Goal: Information Seeking & Learning: Get advice/opinions

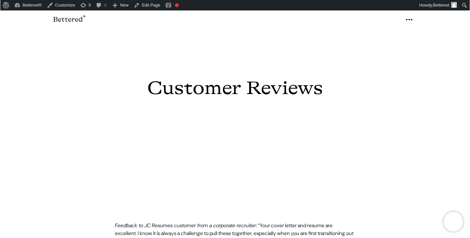
scroll to position [85, 0]
click at [409, 20] on icon "button" at bounding box center [409, 20] width 8 height 10
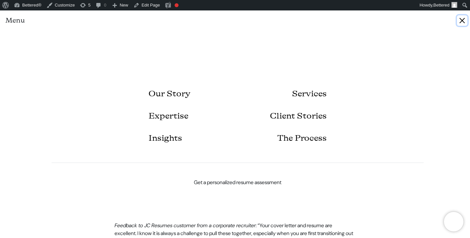
click at [460, 19] on button "Close" at bounding box center [462, 20] width 10 height 10
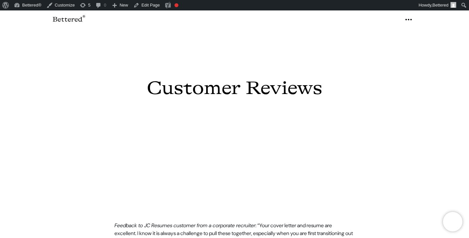
click at [410, 19] on icon "button" at bounding box center [409, 20] width 8 height 10
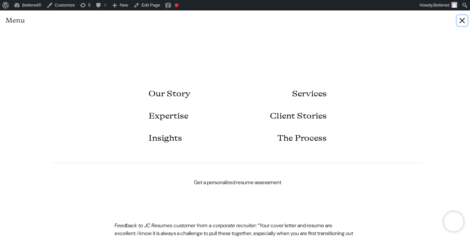
click at [461, 21] on button "Close" at bounding box center [462, 20] width 10 height 10
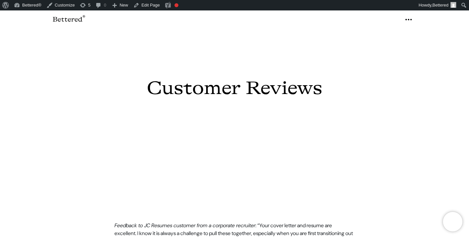
click at [461, 21] on nav "Bettered ® Menu Our Story Services Expertise Client Stories Insights The Proces…" at bounding box center [234, 19] width 469 height 18
click at [412, 21] on icon "button" at bounding box center [409, 20] width 8 height 10
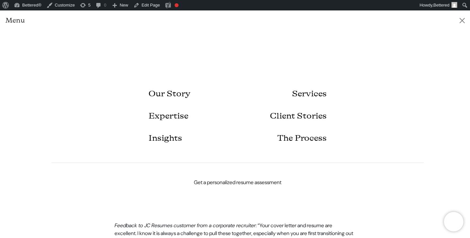
click at [469, 21] on div "Menu" at bounding box center [235, 20] width 470 height 20
click at [464, 23] on button "Close" at bounding box center [462, 20] width 10 height 10
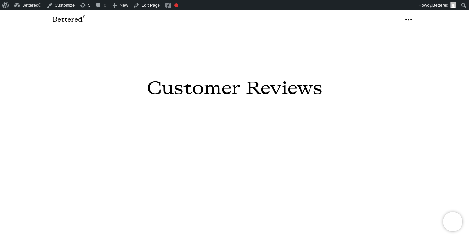
scroll to position [0, 0]
click at [412, 21] on icon "button" at bounding box center [409, 20] width 8 height 10
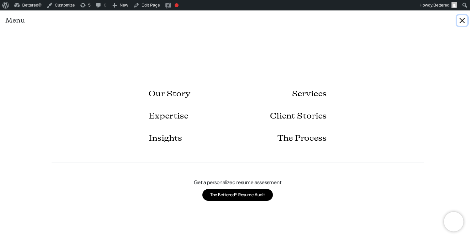
click at [462, 23] on button "Close" at bounding box center [462, 20] width 10 height 10
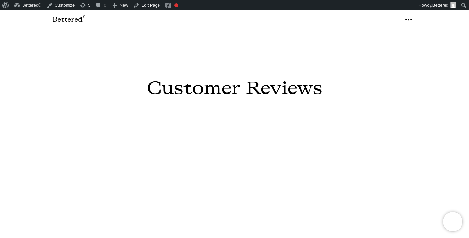
click at [410, 19] on icon "button" at bounding box center [409, 20] width 8 height 10
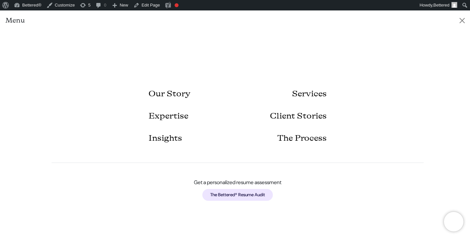
click at [255, 196] on link "The Bettered® Resume Audit" at bounding box center [237, 195] width 70 height 12
click at [462, 22] on button "Close" at bounding box center [462, 20] width 10 height 10
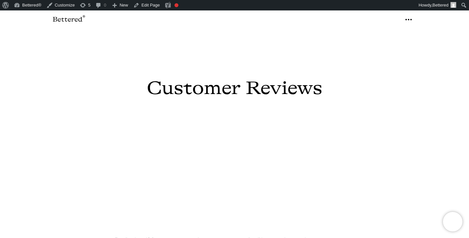
scroll to position [72, 0]
click at [159, 6] on link "Edit Page" at bounding box center [147, 5] width 32 height 10
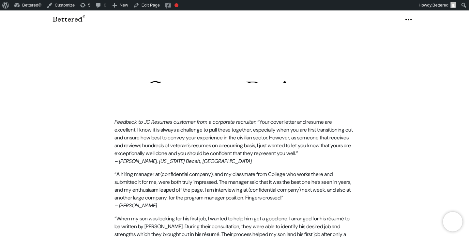
scroll to position [110, 0]
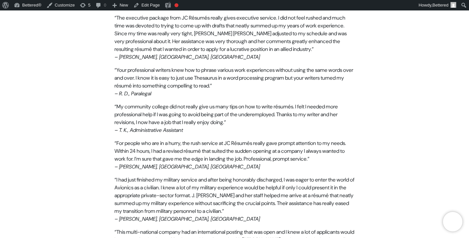
scroll to position [1606, 0]
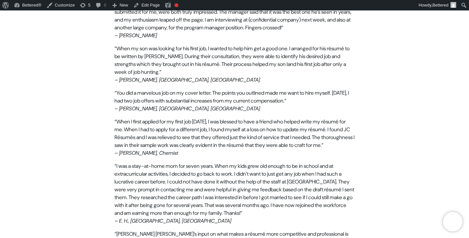
scroll to position [359, 0]
click at [155, 7] on link "Edit Page" at bounding box center [147, 5] width 32 height 10
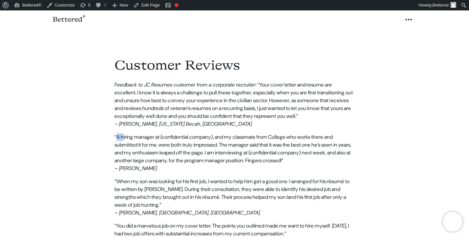
drag, startPoint x: 116, startPoint y: 145, endPoint x: 124, endPoint y: 145, distance: 7.8
click at [124, 145] on p "“A hiring manager at (confidential company), and my classmate from College who …" at bounding box center [235, 152] width 240 height 39
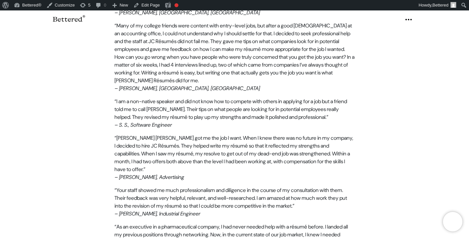
scroll to position [973, 0]
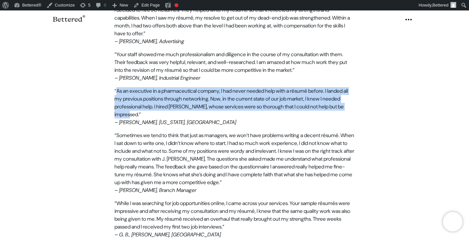
drag, startPoint x: 116, startPoint y: 115, endPoint x: 178, endPoint y: 136, distance: 65.1
click at [178, 126] on p "“As an executive in a pharmaceutical company, I had never needed help with a ré…" at bounding box center [235, 106] width 240 height 39
copy p "As an executive in a pharmaceutical company, I had never needed help with a rés…"
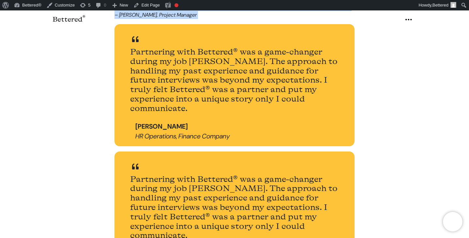
scroll to position [1881, 0]
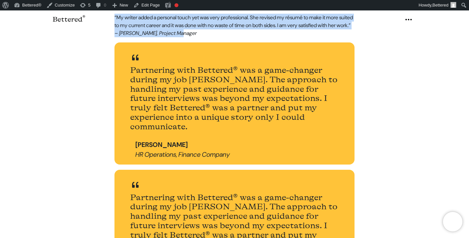
drag, startPoint x: 115, startPoint y: 84, endPoint x: 215, endPoint y: 104, distance: 101.9
copy div "Loremips do SI Ametcon adipisci elit s doeiusmod temporinc : “Utla etdol magnaa…"
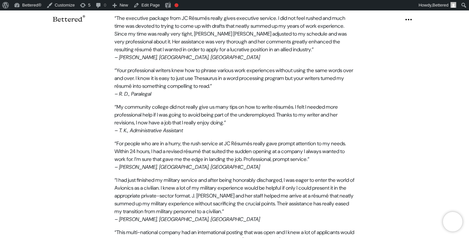
scroll to position [1379, 0]
click at [262, 98] on p "“Your professional writers knew how to phrase various work experiences without …" at bounding box center [235, 82] width 240 height 31
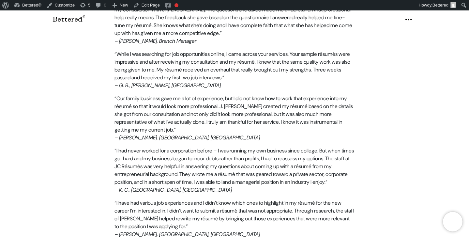
scroll to position [1086, 0]
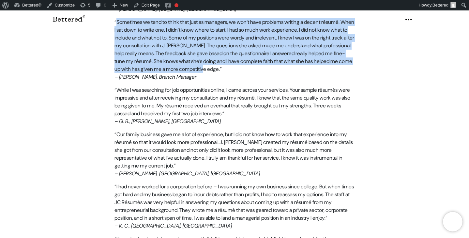
drag, startPoint x: 126, startPoint y: 101, endPoint x: 116, endPoint y: 47, distance: 55.1
click at [116, 47] on p "“Sometimes we tend to think that just as managers, we won’t have problems writi…" at bounding box center [235, 49] width 240 height 63
copy p "Sometimes we tend to think that just as managers, we won’t have problems writin…"
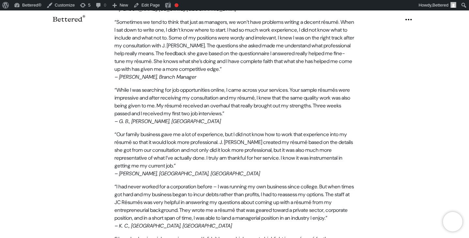
drag, startPoint x: 118, startPoint y: 108, endPoint x: 181, endPoint y: 108, distance: 63.0
click at [181, 81] on p "“Sometimes we tend to think that just as managers, we won’t have problems writi…" at bounding box center [235, 49] width 240 height 63
drag, startPoint x: 176, startPoint y: 109, endPoint x: 118, endPoint y: 105, distance: 57.8
click at [118, 81] on p "“Sometimes we tend to think that just as managers, we won’t have problems writi…" at bounding box center [235, 49] width 240 height 63
copy em "[PERSON_NAME], Branch Manager"
